Goal: Task Accomplishment & Management: Use online tool/utility

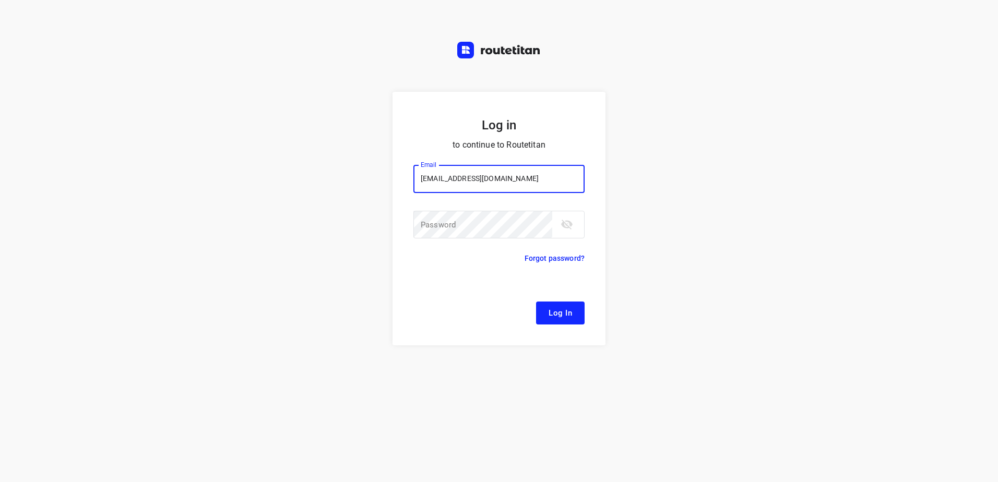
type input "[EMAIL_ADDRESS][DOMAIN_NAME]"
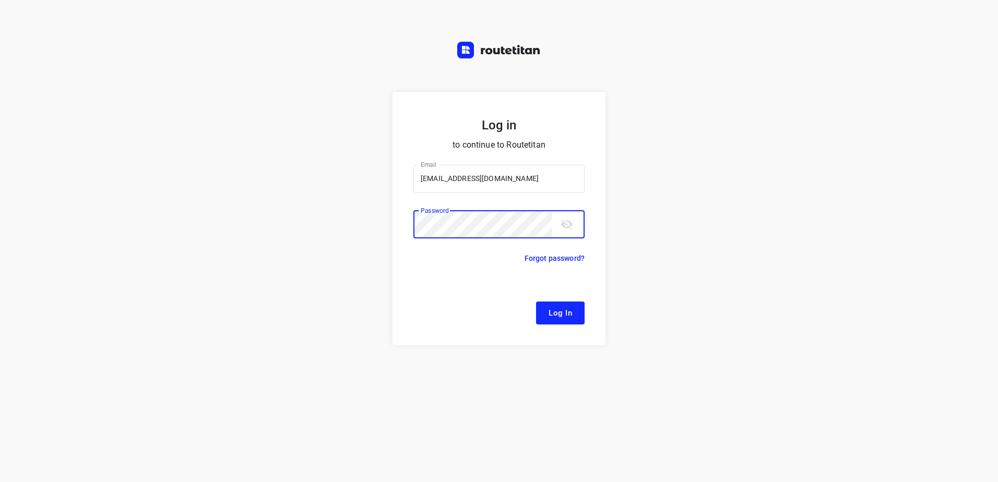
click at [536, 302] on button "Log In" at bounding box center [560, 313] width 49 height 23
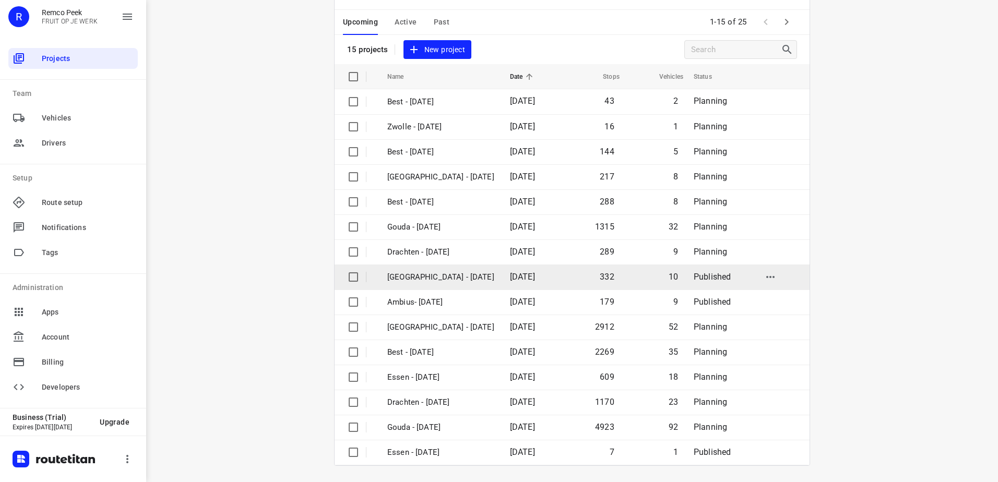
scroll to position [45, 0]
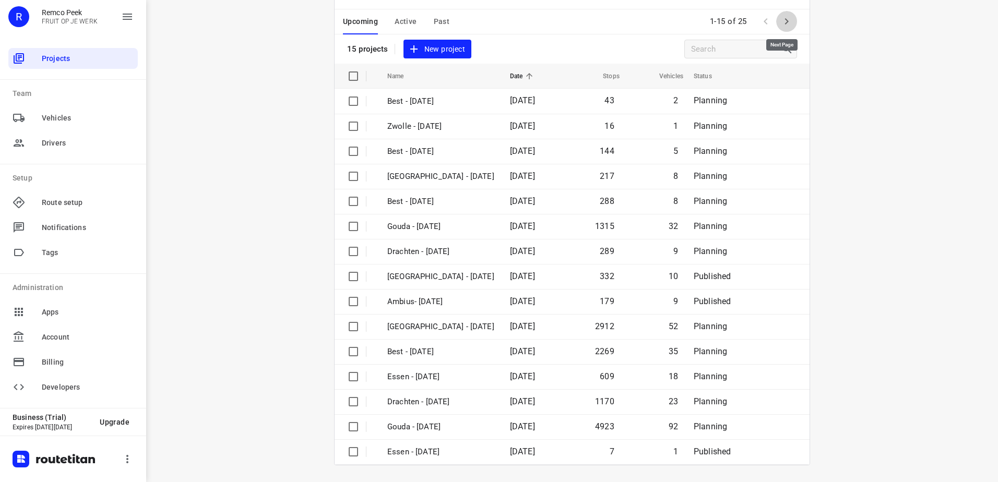
click at [784, 16] on icon "button" at bounding box center [786, 21] width 13 height 13
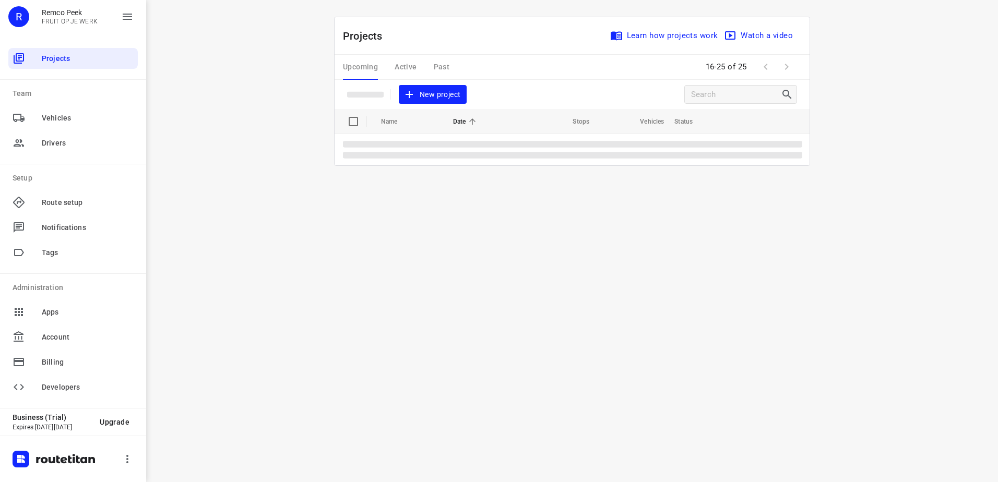
scroll to position [0, 0]
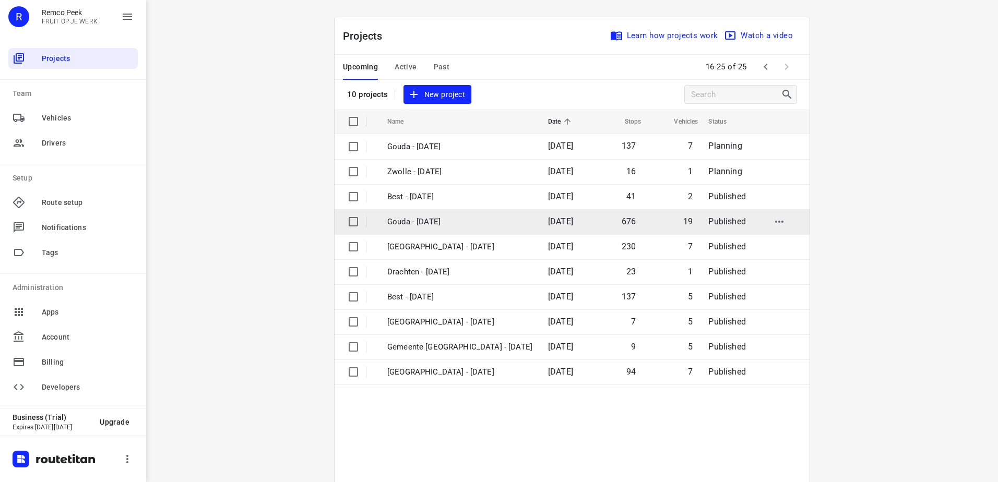
click at [497, 229] on td "Gouda - [DATE]" at bounding box center [458, 221] width 163 height 25
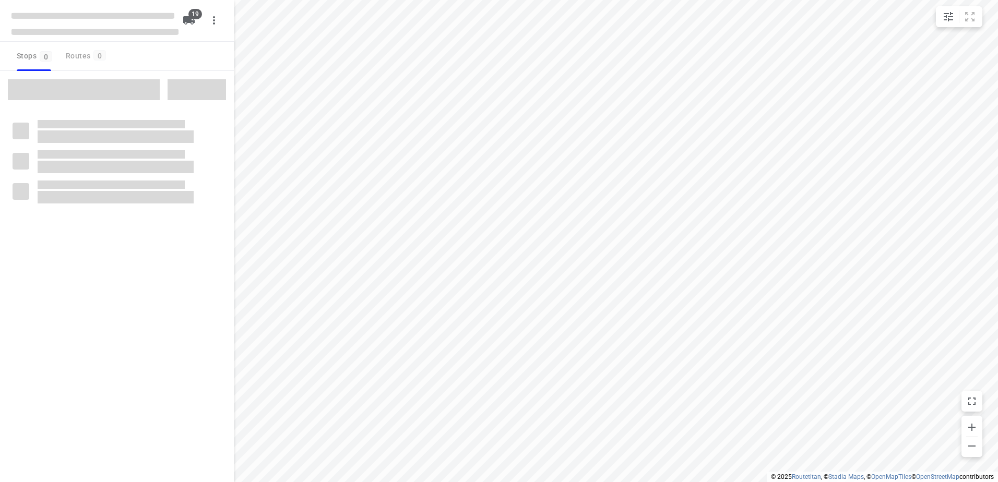
checkbox input "true"
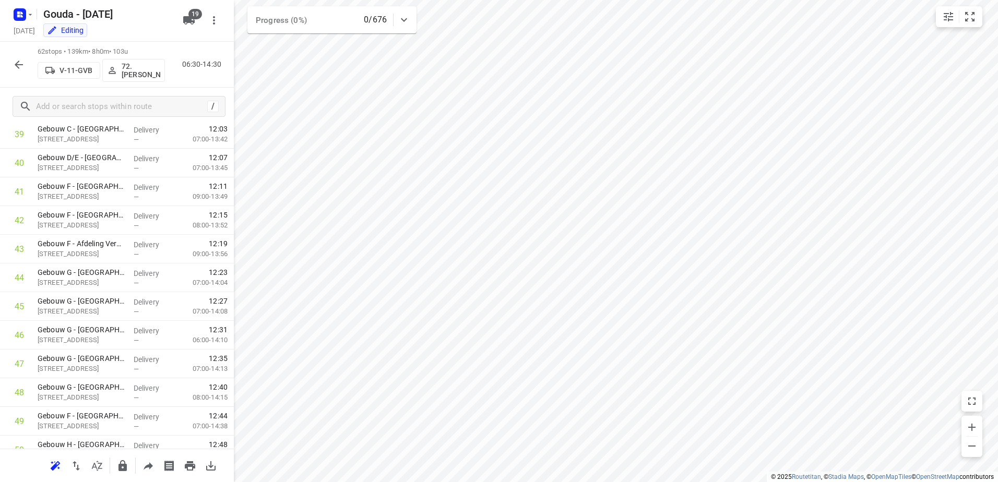
scroll to position [1514, 0]
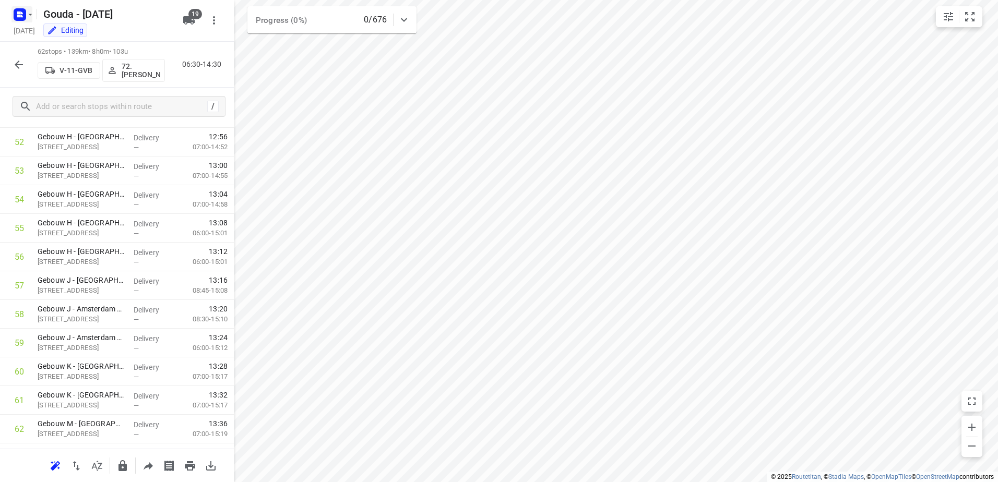
click at [22, 17] on rect "button" at bounding box center [20, 14] width 13 height 13
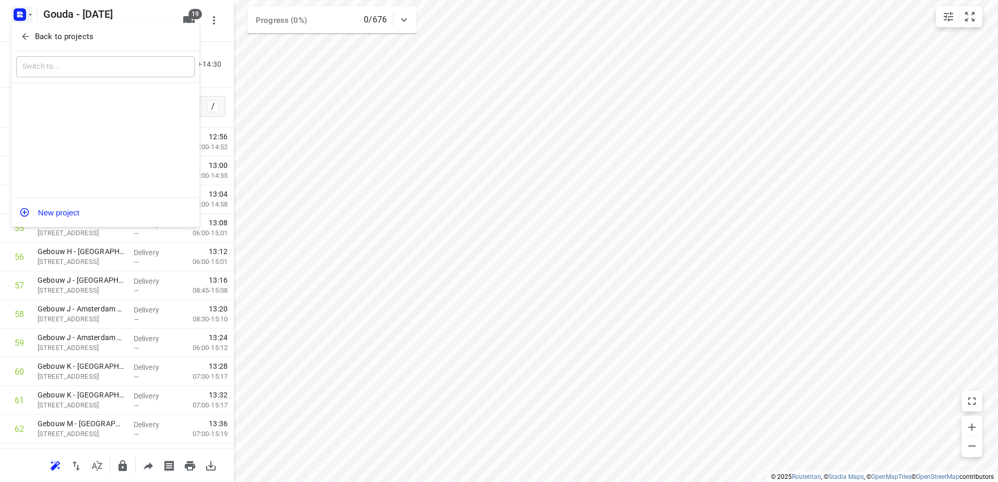
click at [35, 27] on div "Back to projects" at bounding box center [105, 37] width 188 height 28
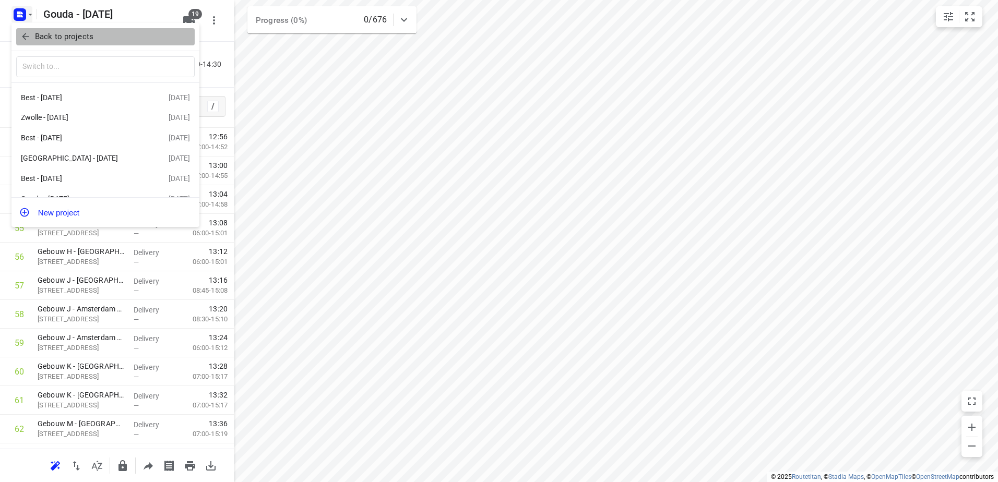
click at [51, 35] on p "Back to projects" at bounding box center [64, 37] width 58 height 12
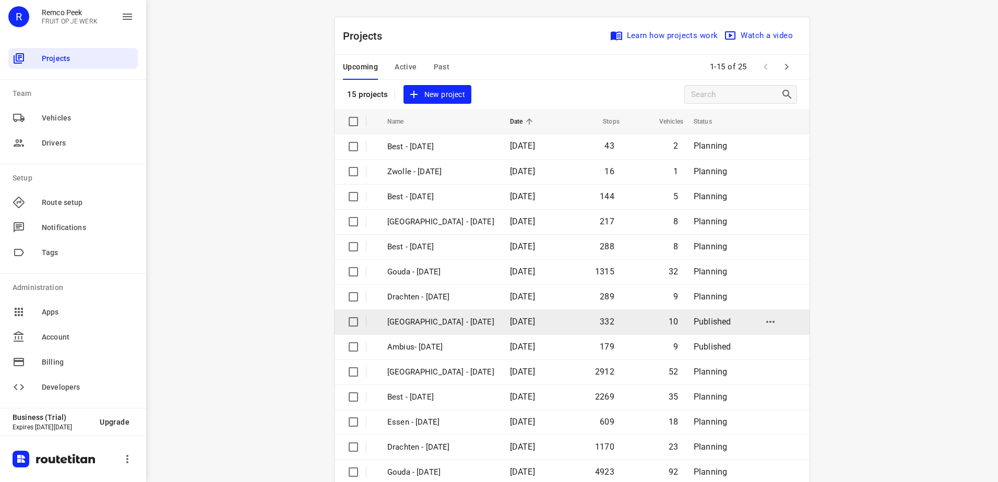
scroll to position [45, 0]
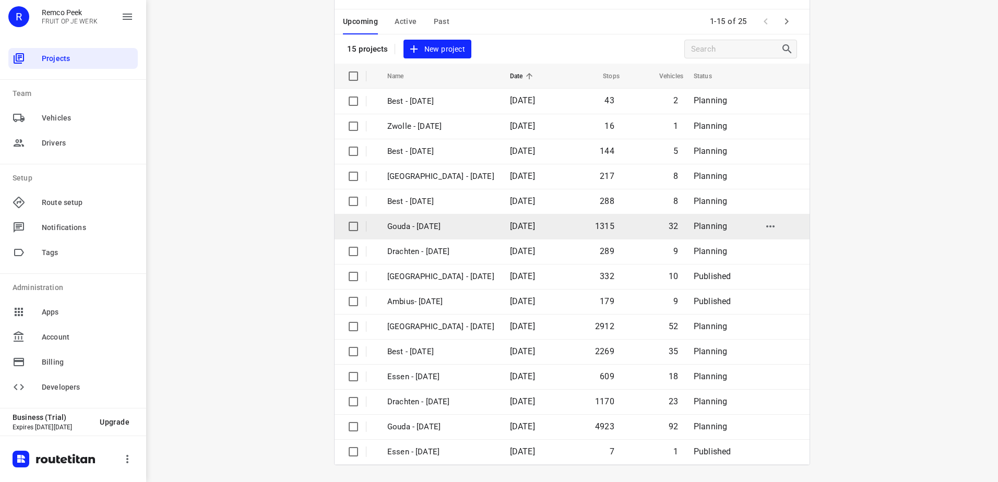
click at [532, 222] on td "[DATE]" at bounding box center [532, 226] width 60 height 25
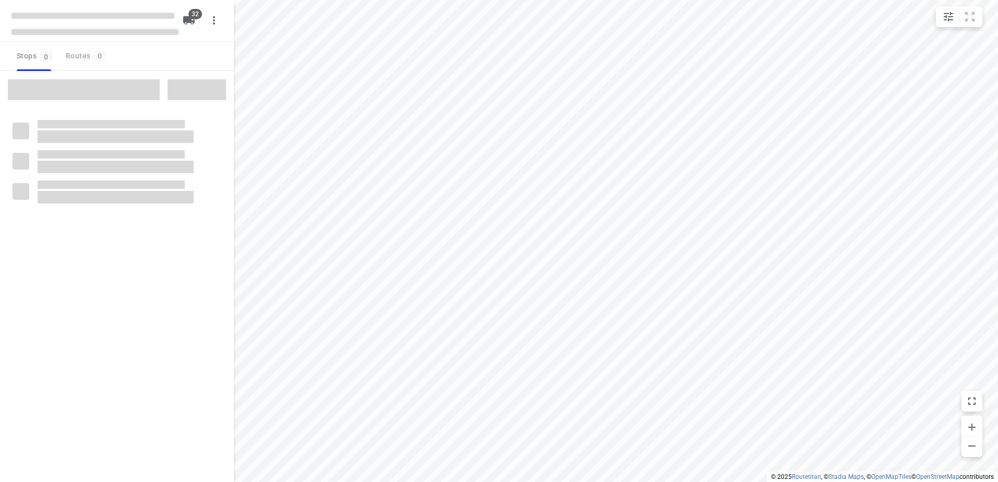
checkbox input "true"
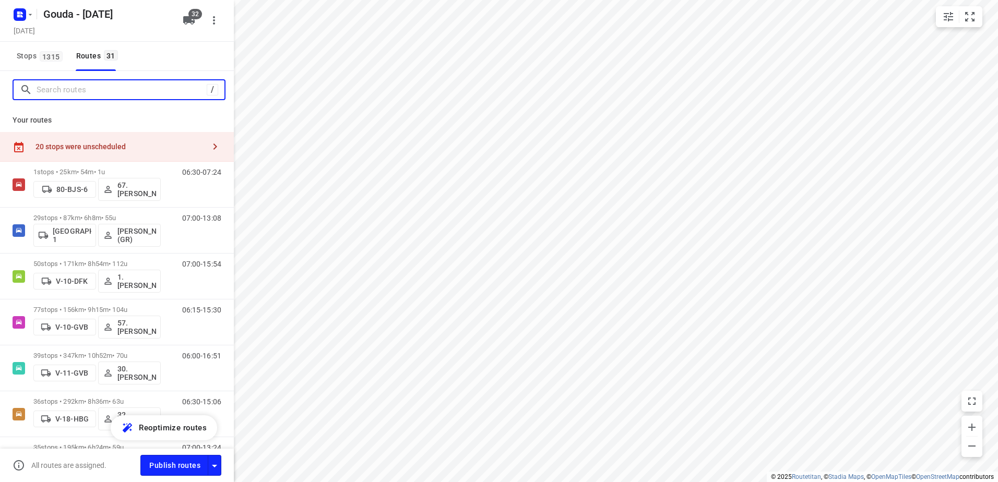
click at [103, 85] on input "Search routes" at bounding box center [122, 90] width 170 height 16
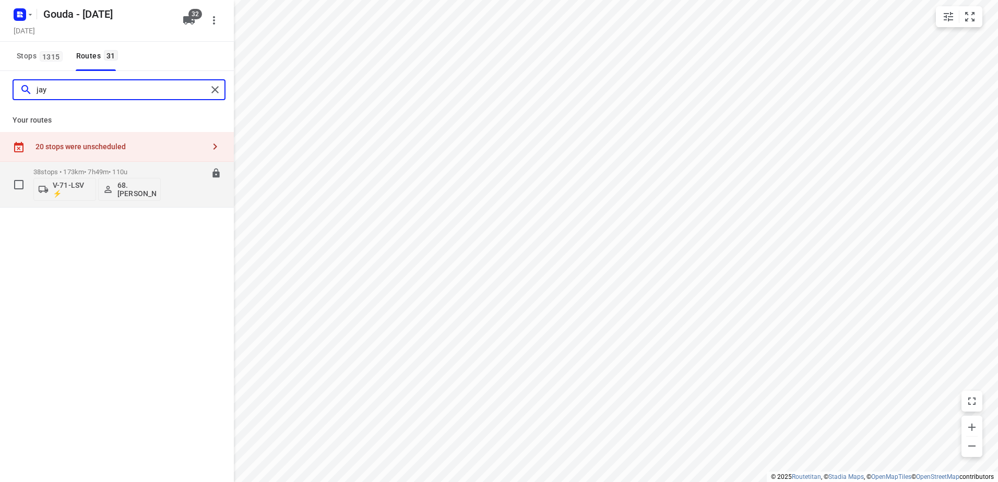
type input "jay"
click at [80, 163] on div "38 stops • 173km • 7h49m • 110u V-71-LSV ⚡ 68.[PERSON_NAME]" at bounding box center [96, 184] width 127 height 43
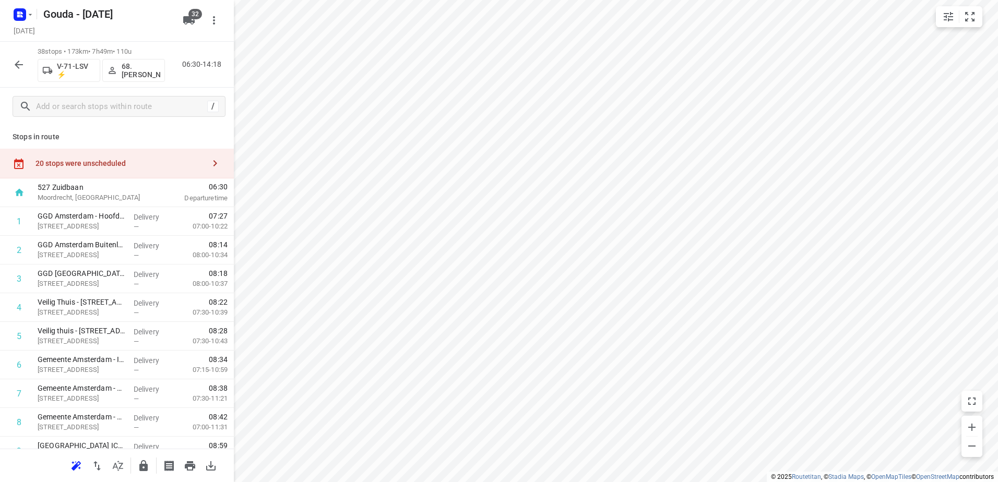
click at [852, 482] on html "i © 2025 Routetitan , © Stadia Maps , © OpenMapTiles © OpenStreetMap contributo…" at bounding box center [499, 241] width 998 height 482
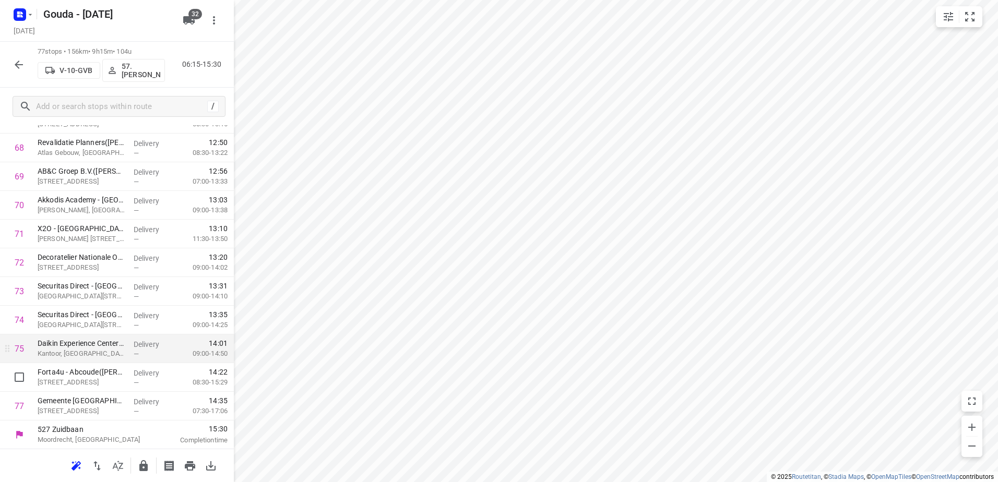
scroll to position [1998, 0]
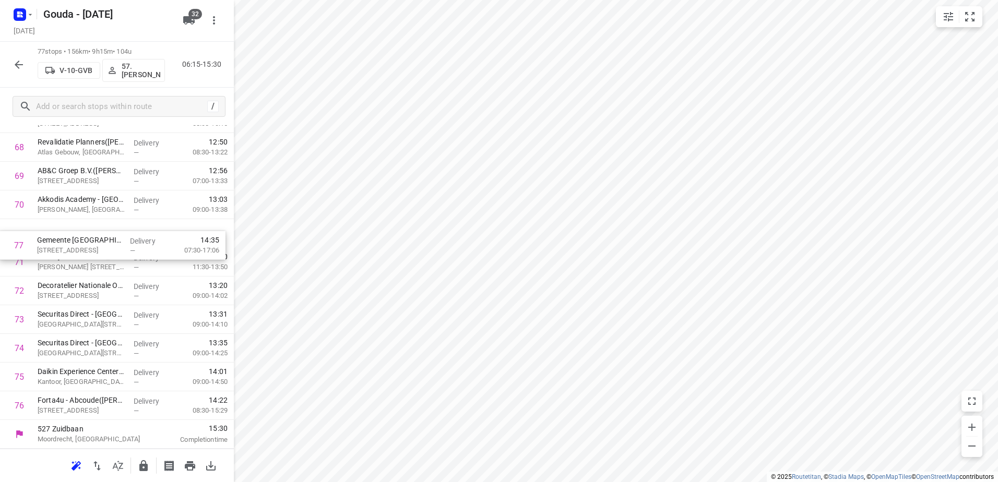
drag, startPoint x: 169, startPoint y: 404, endPoint x: 164, endPoint y: 244, distance: 160.3
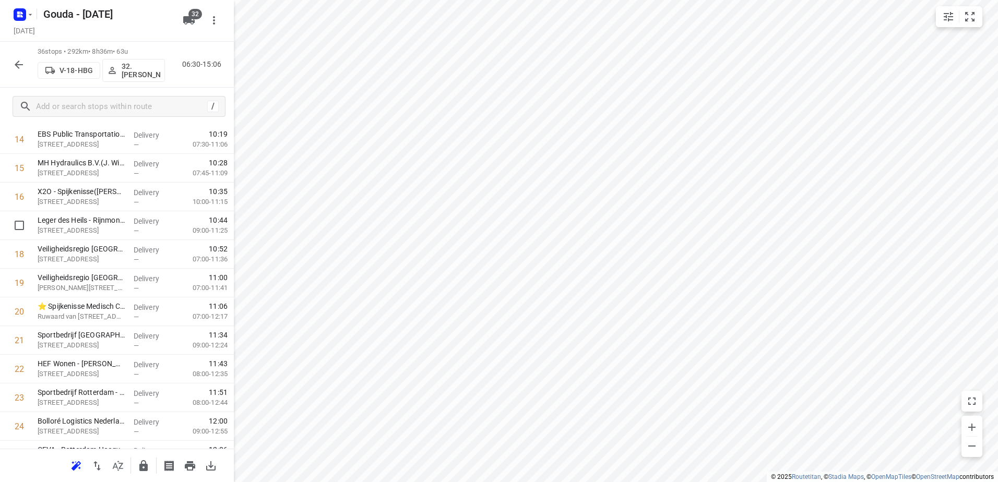
scroll to position [821, 0]
drag, startPoint x: 138, startPoint y: 375, endPoint x: 138, endPoint y: 196, distance: 178.5
click at [138, 196] on div "1 Provincie [GEOGRAPHIC_DATA] - Steunpunt [GEOGRAPHIC_DATA]([PERSON_NAME]) Rijk…" at bounding box center [117, 212] width 234 height 1034
click at [17, 11] on rect "button" at bounding box center [20, 14] width 13 height 13
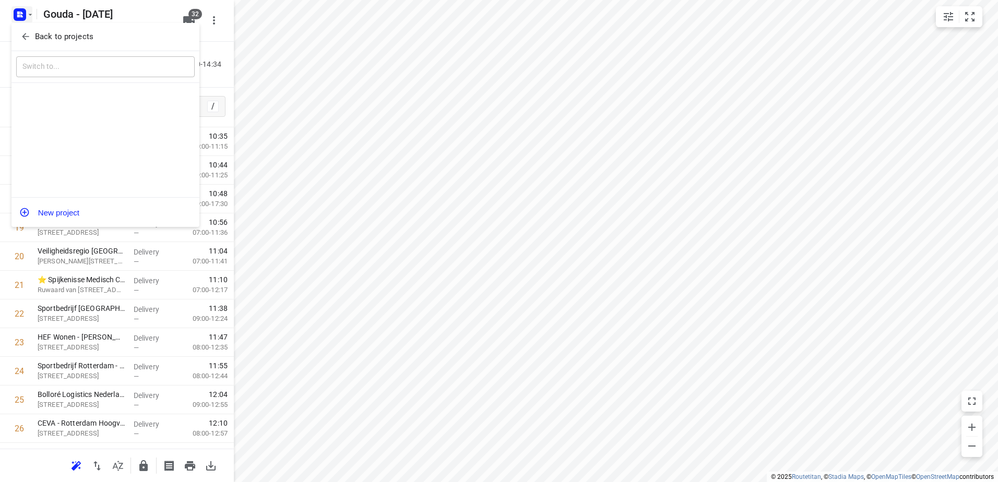
click at [55, 25] on div "Back to projects" at bounding box center [105, 37] width 188 height 28
click at [62, 39] on p "Back to projects" at bounding box center [64, 37] width 58 height 12
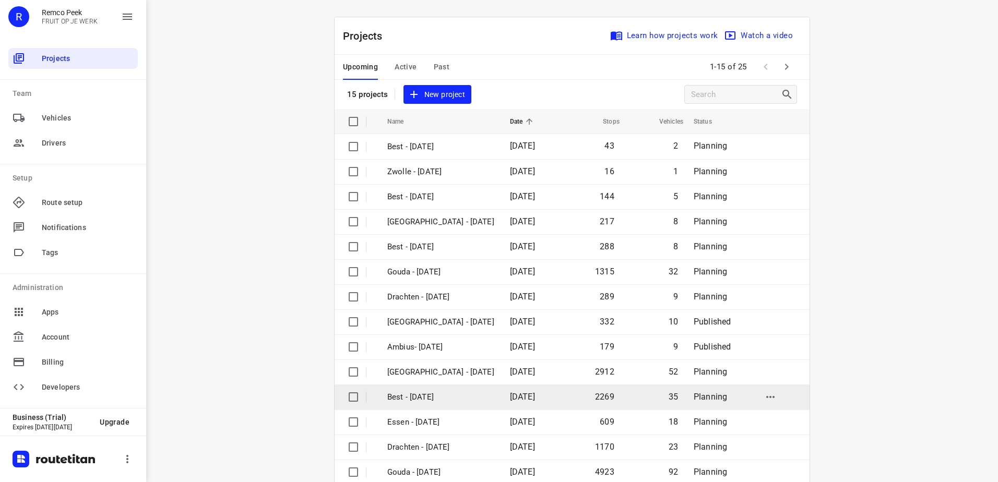
scroll to position [45, 0]
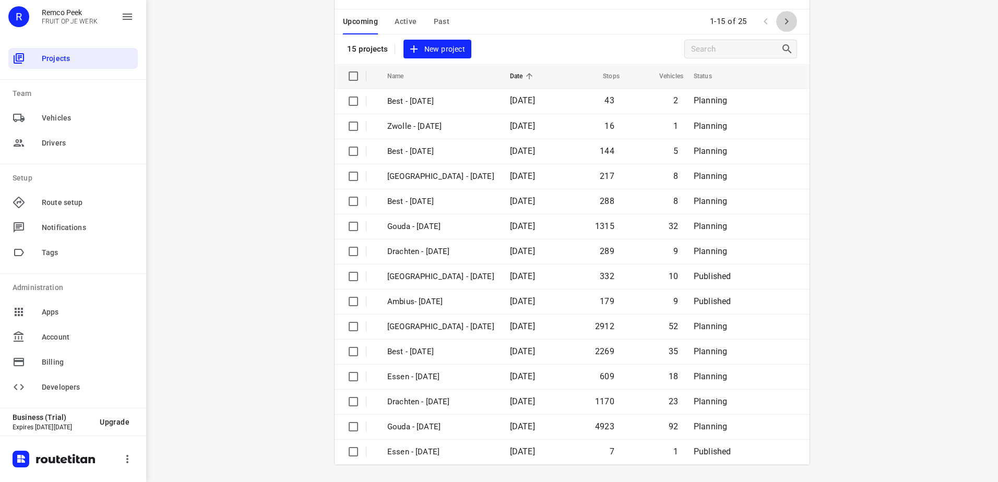
click at [784, 19] on icon "button" at bounding box center [786, 21] width 13 height 13
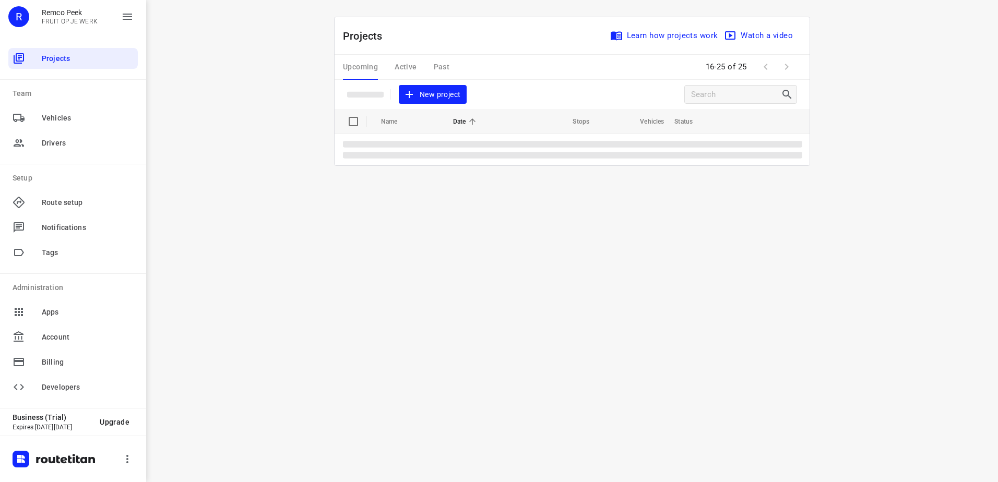
scroll to position [0, 0]
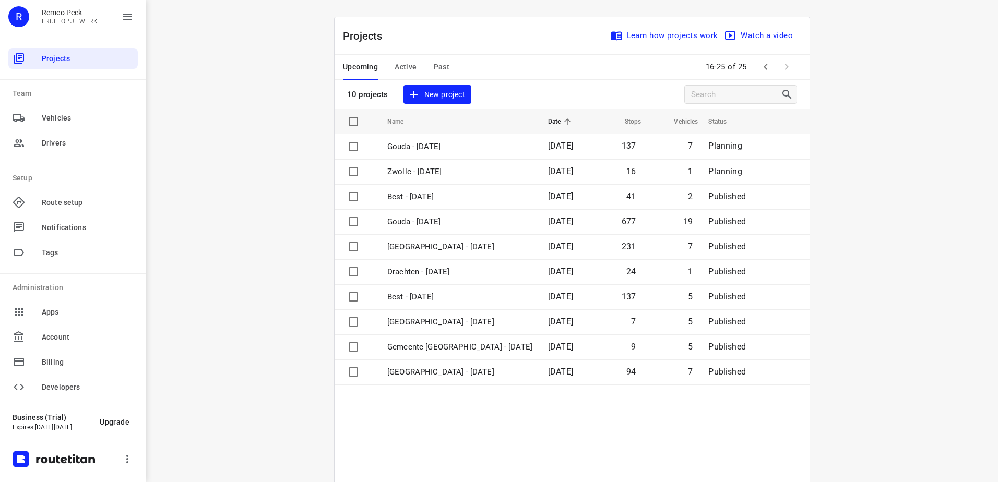
click at [183, 109] on div "i © 2025 Routetitan , © Stadia Maps , © OpenMapTiles © OpenStreetMap contributo…" at bounding box center [572, 241] width 852 height 482
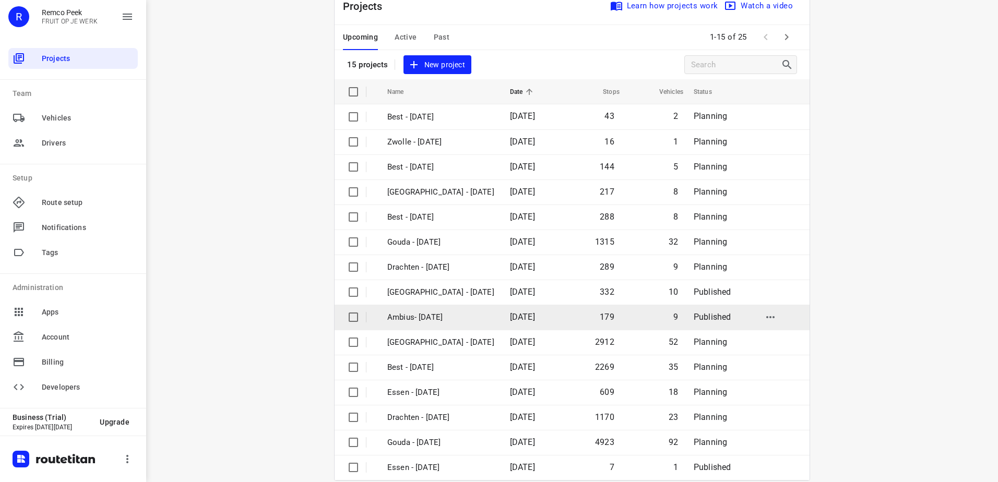
scroll to position [45, 0]
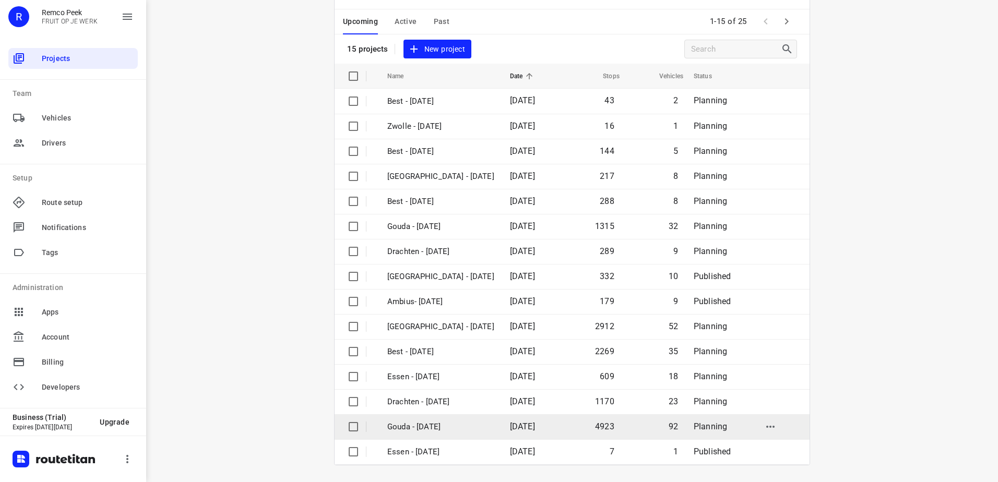
click at [461, 424] on p "Gouda - [DATE]" at bounding box center [440, 427] width 107 height 12
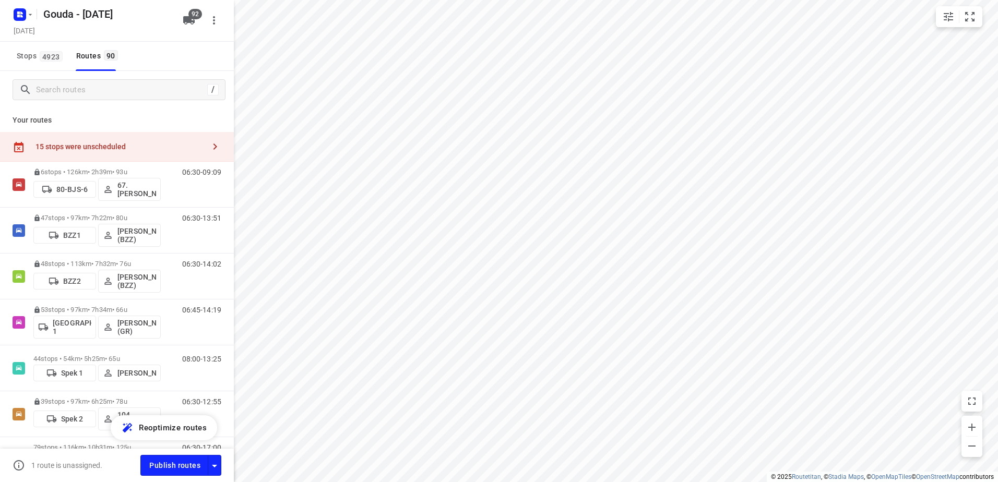
type input "distance"
click at [82, 90] on input "Search routes" at bounding box center [122, 90] width 170 height 16
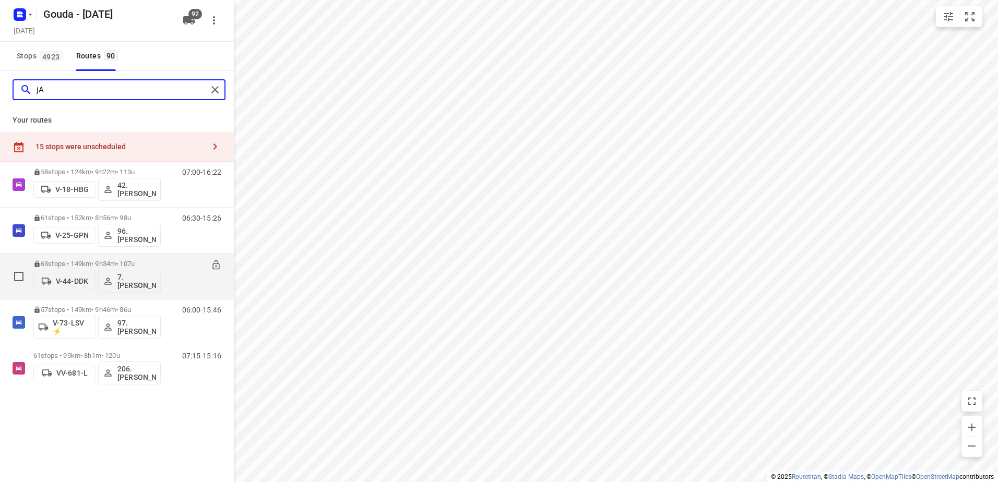
type input "jA"
click at [160, 270] on div "V-44-DDK 7.Jayvey van Tricht" at bounding box center [96, 280] width 127 height 25
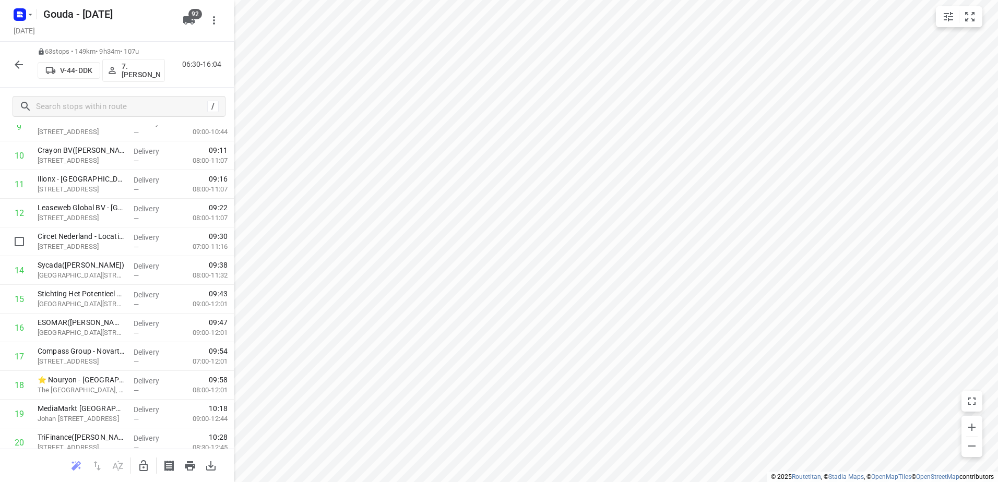
scroll to position [365, 0]
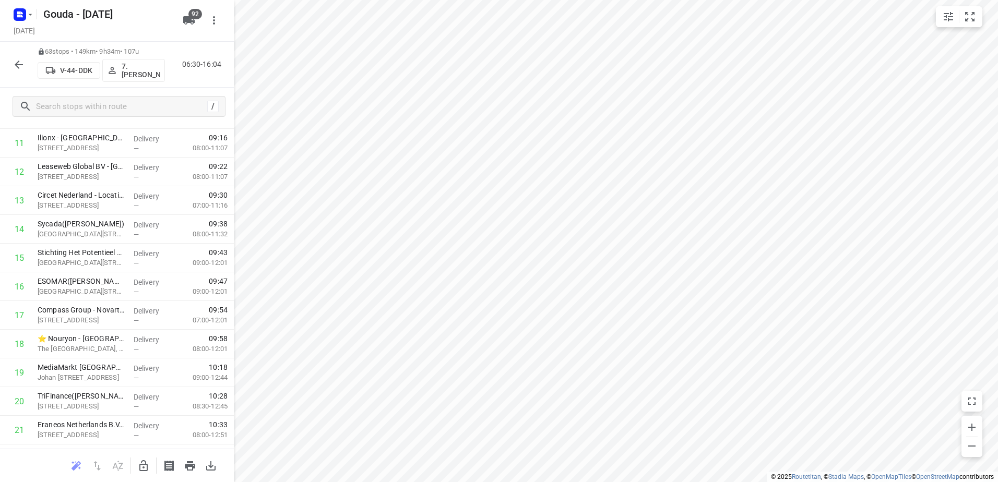
click at [7, 53] on div "63 stops • 149km • 9h34m • 107u V-44-DDK 7.Jayvey van Tricht 06:30-16:04" at bounding box center [117, 65] width 234 height 46
click at [22, 65] on icon "button" at bounding box center [19, 65] width 8 height 8
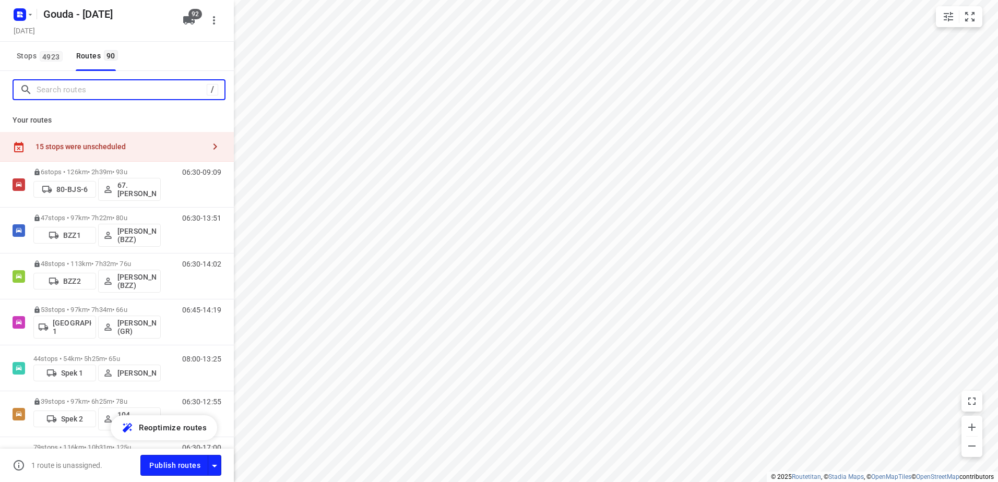
click at [95, 84] on input "Search routes" at bounding box center [122, 90] width 170 height 16
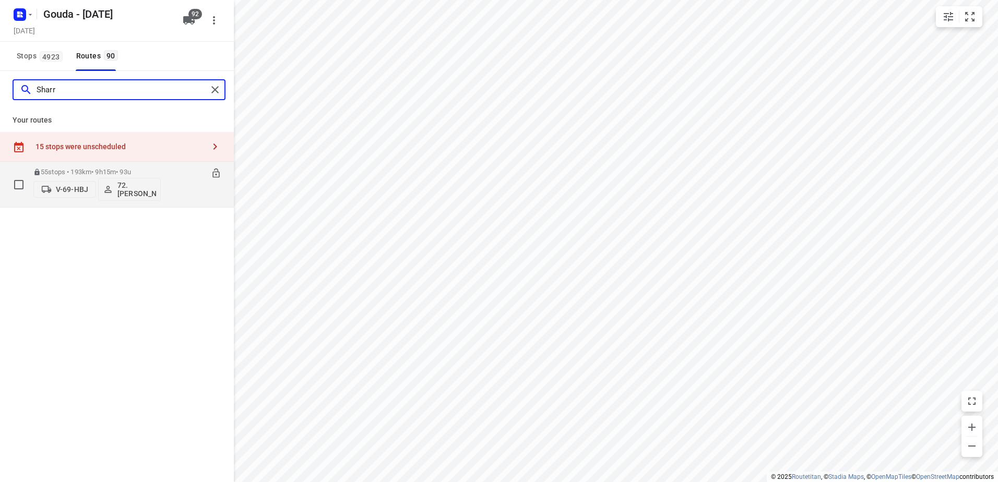
type input "Sharr"
click at [87, 172] on p "55 stops • 193km • 9h15m • 93u" at bounding box center [96, 172] width 127 height 8
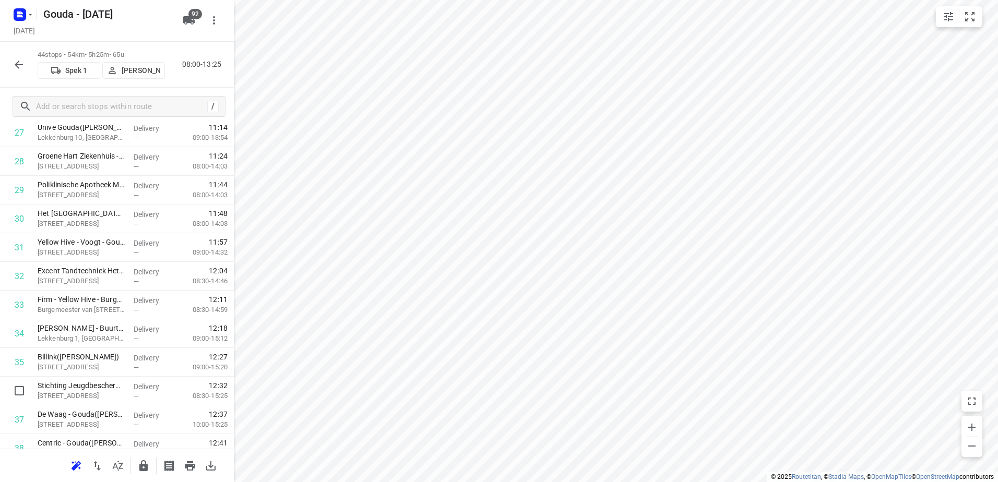
scroll to position [1050, 0]
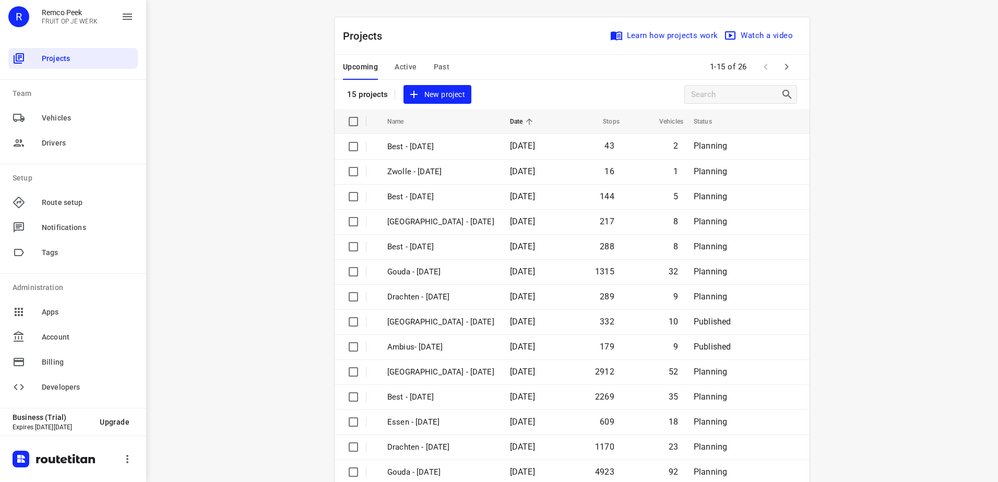
click at [776, 64] on button "button" at bounding box center [786, 66] width 21 height 21
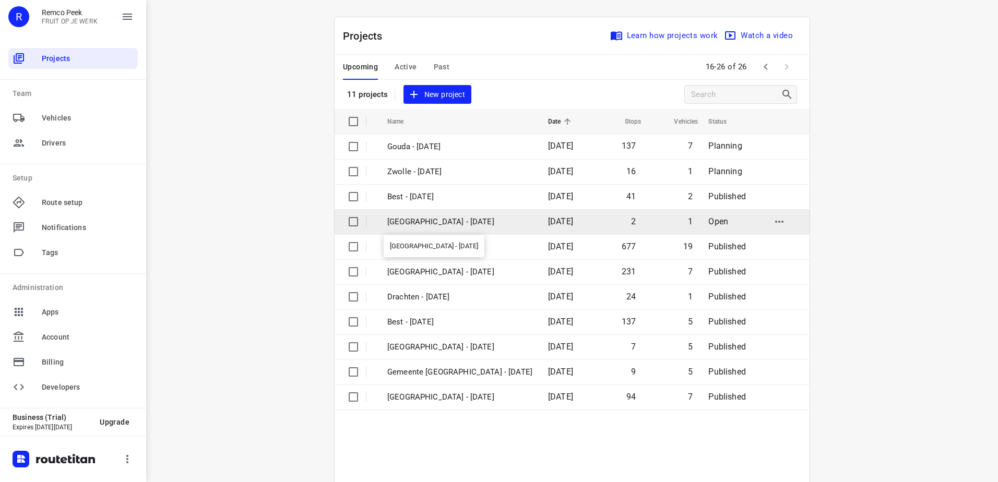
click at [469, 222] on p "Antwerpen - Thursday" at bounding box center [459, 222] width 145 height 12
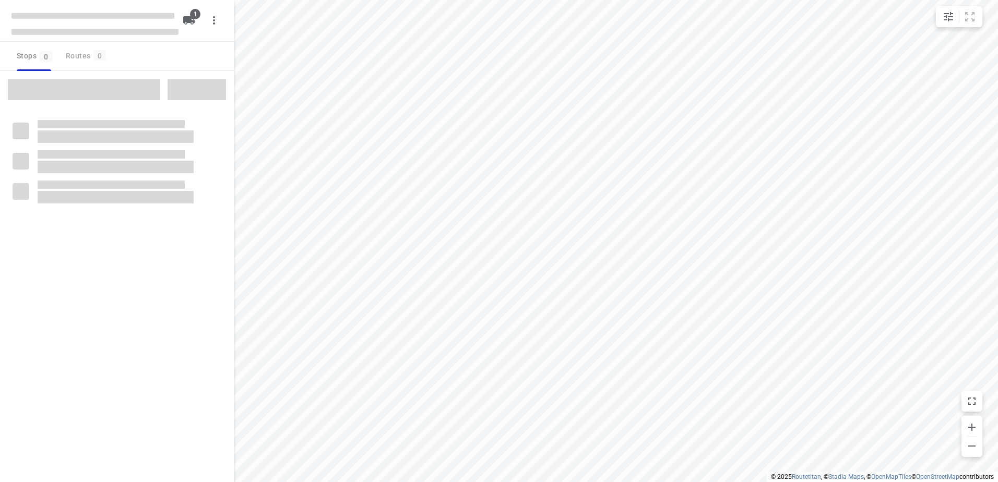
checkbox input "true"
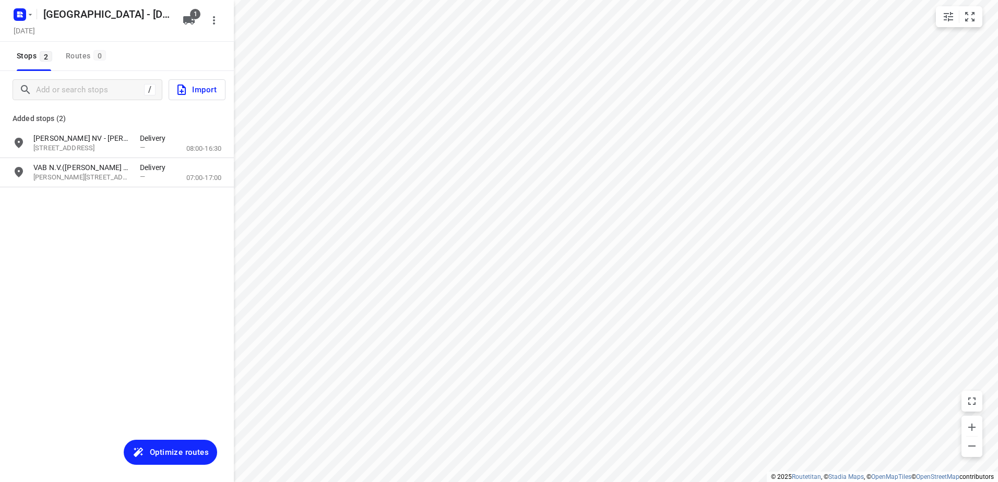
click at [184, 455] on span "Optimize routes" at bounding box center [179, 453] width 59 height 14
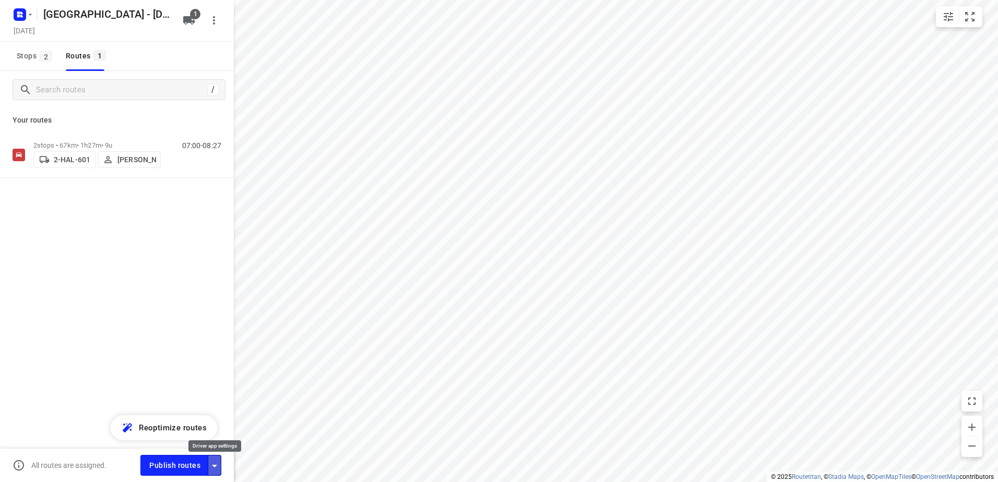
click at [219, 459] on div "button" at bounding box center [214, 465] width 13 height 13
click at [210, 471] on icon "button" at bounding box center [214, 466] width 13 height 13
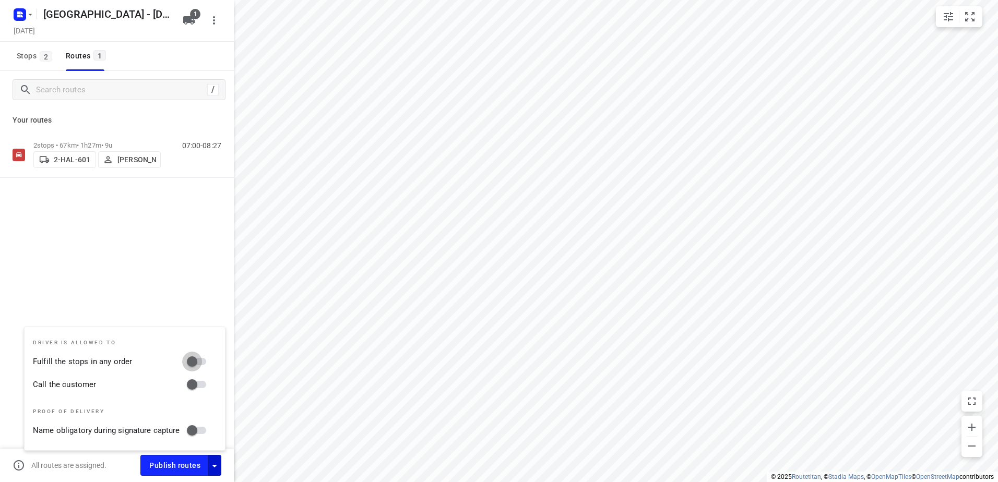
drag, startPoint x: 200, startPoint y: 371, endPoint x: 199, endPoint y: 396, distance: 25.6
click at [200, 371] on input "Fulfill the stops in any order" at bounding box center [192, 362] width 60 height 20
checkbox input "true"
click at [199, 388] on input "Call the customer" at bounding box center [192, 385] width 60 height 20
checkbox input "true"
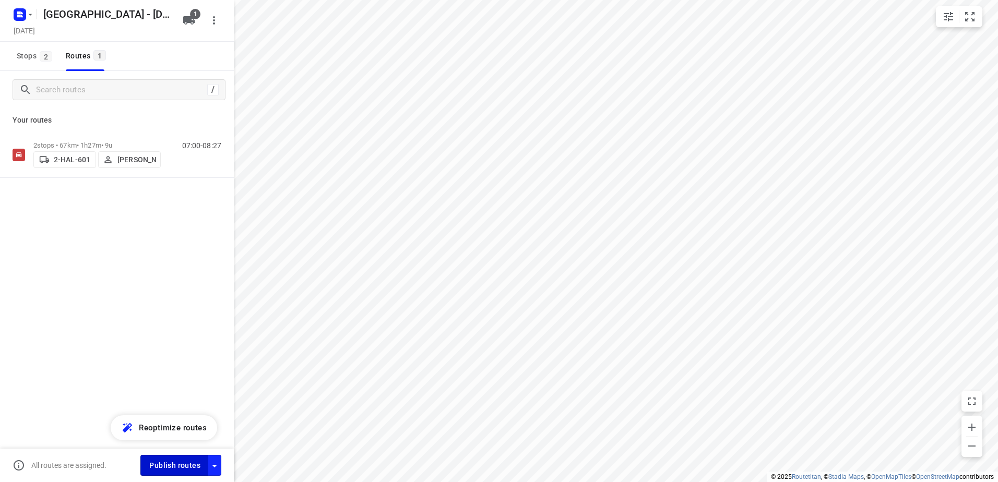
click at [175, 469] on span "Publish routes" at bounding box center [174, 465] width 51 height 13
